Goal: Information Seeking & Learning: Learn about a topic

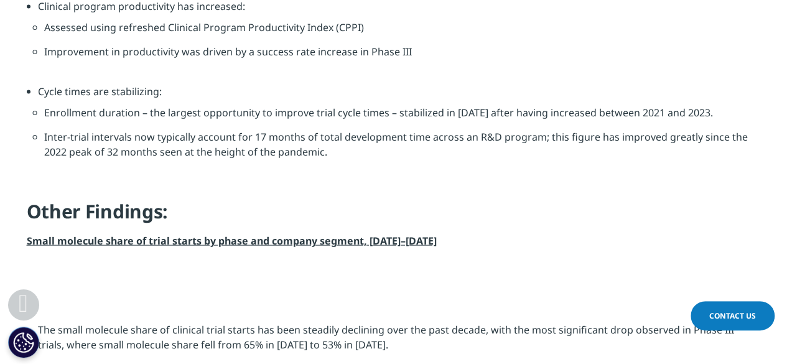
scroll to position [1493, 0]
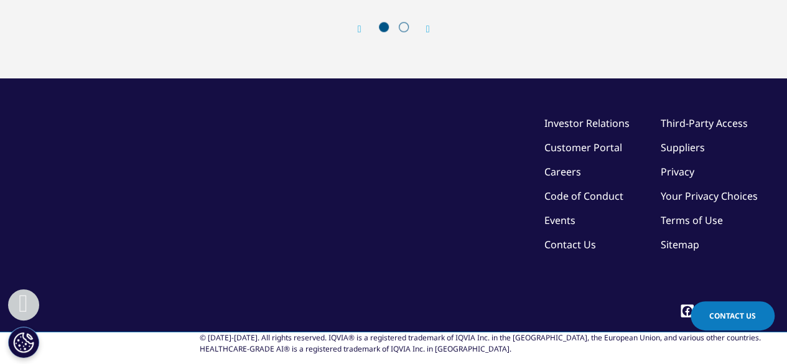
scroll to position [4011, 0]
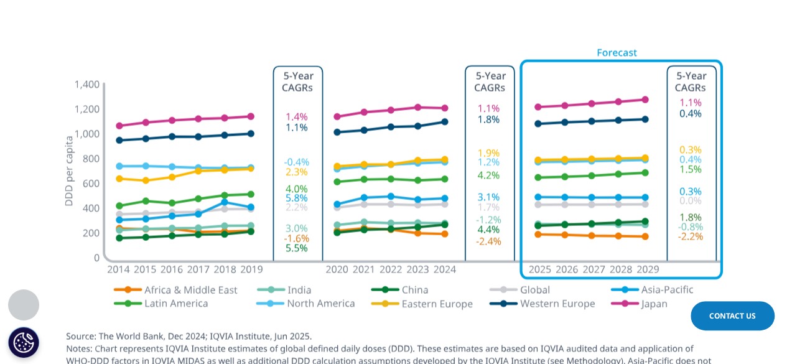
scroll to position [1369, 0]
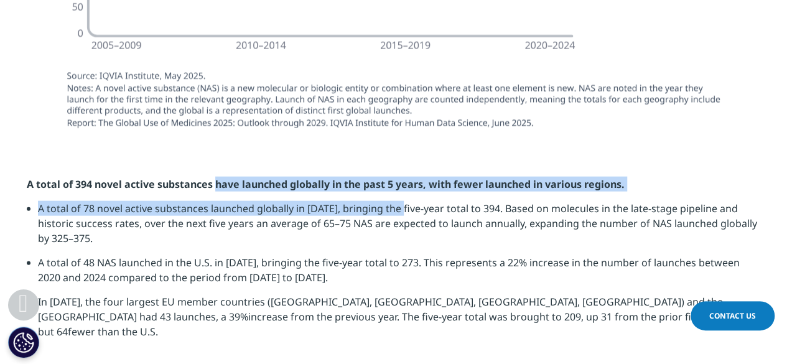
drag, startPoint x: 217, startPoint y: 149, endPoint x: 401, endPoint y: 203, distance: 191.5
click at [401, 203] on section "A total of 394 novel active substances have launched globally in the past 5 yea…" at bounding box center [393, 263] width 787 height 234
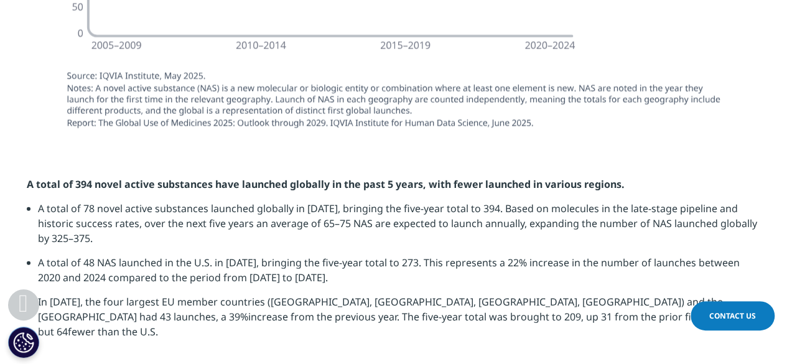
click at [418, 235] on li "A total of 78 novel active substances launched globally in [DATE], bringing the…" at bounding box center [399, 228] width 723 height 54
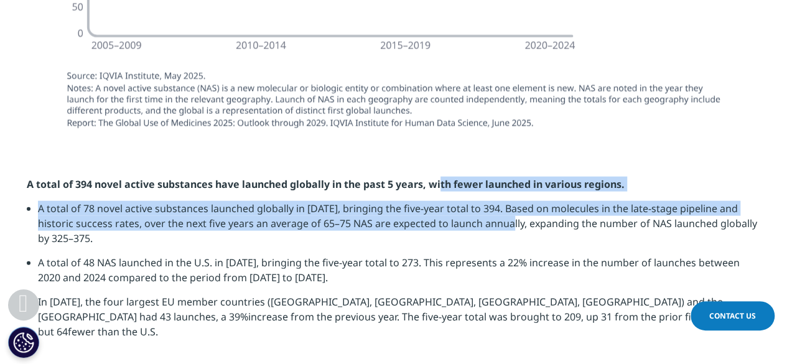
drag, startPoint x: 439, startPoint y: 179, endPoint x: 531, endPoint y: 226, distance: 104.1
click at [518, 222] on div "A total of 394 novel active substances have launched globally in the past 5 yea…" at bounding box center [394, 263] width 734 height 172
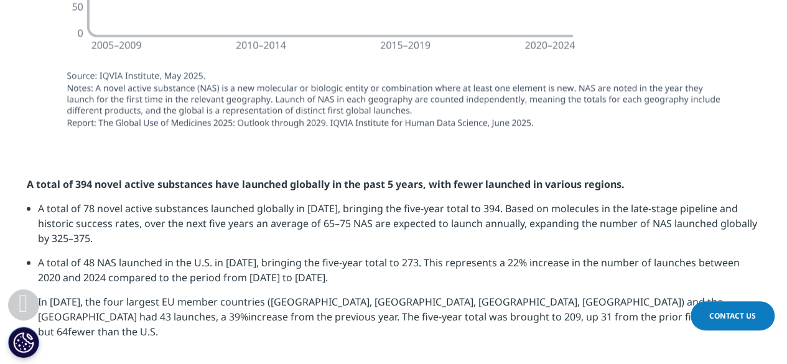
click at [609, 243] on li "A total of 78 novel active substances launched globally in [DATE], bringing the…" at bounding box center [399, 228] width 723 height 54
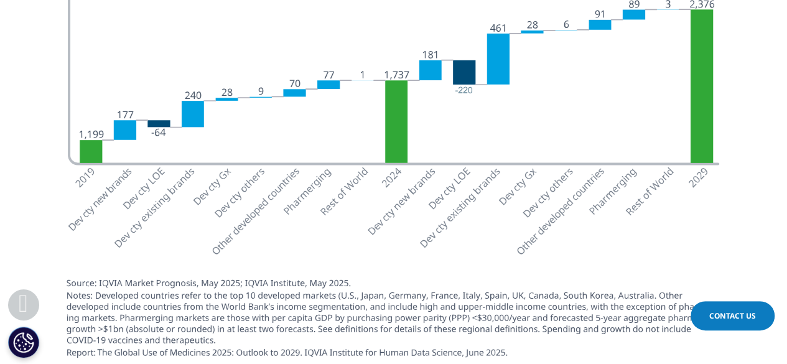
scroll to position [2738, 0]
